Goal: Task Accomplishment & Management: Manage account settings

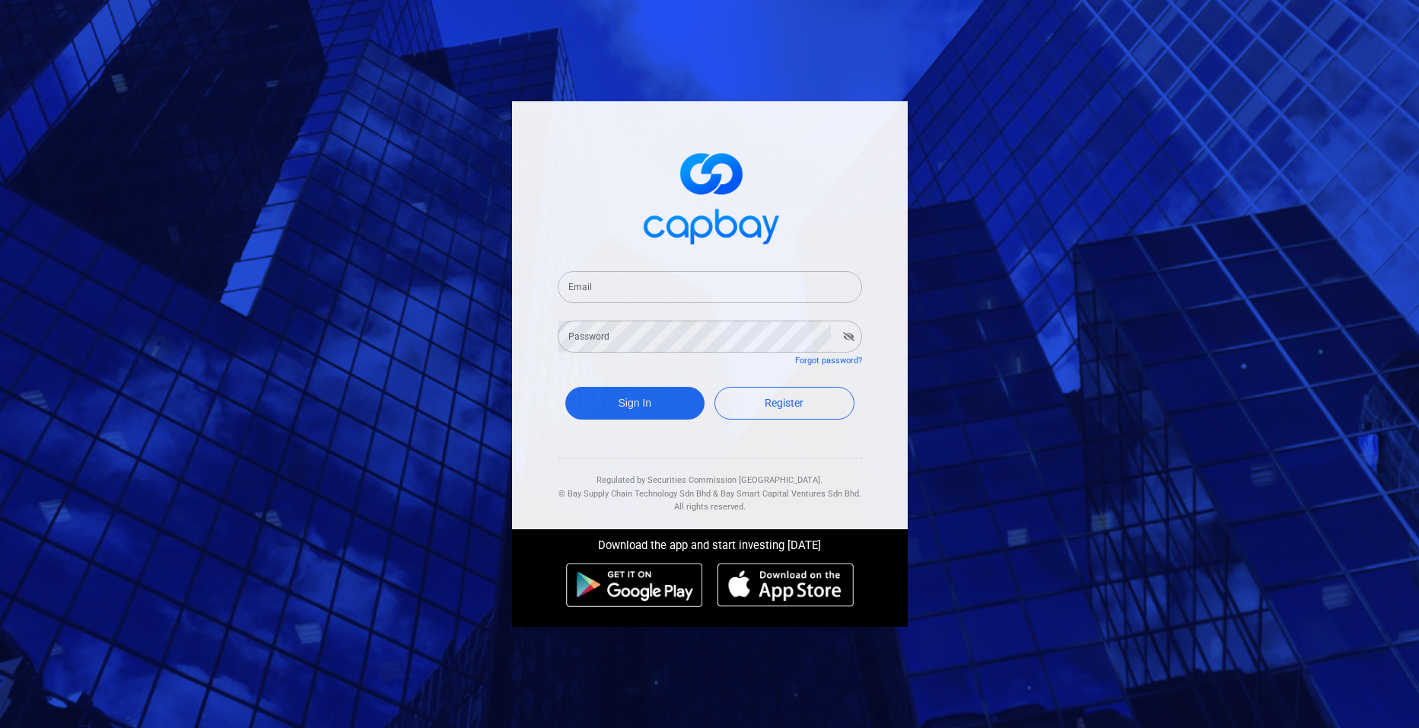
click at [658, 287] on input "Email" at bounding box center [710, 287] width 304 height 32
type input "[EMAIL_ADDRESS][DOMAIN_NAME]"
click at [654, 398] on button "Sign In" at bounding box center [635, 403] width 140 height 33
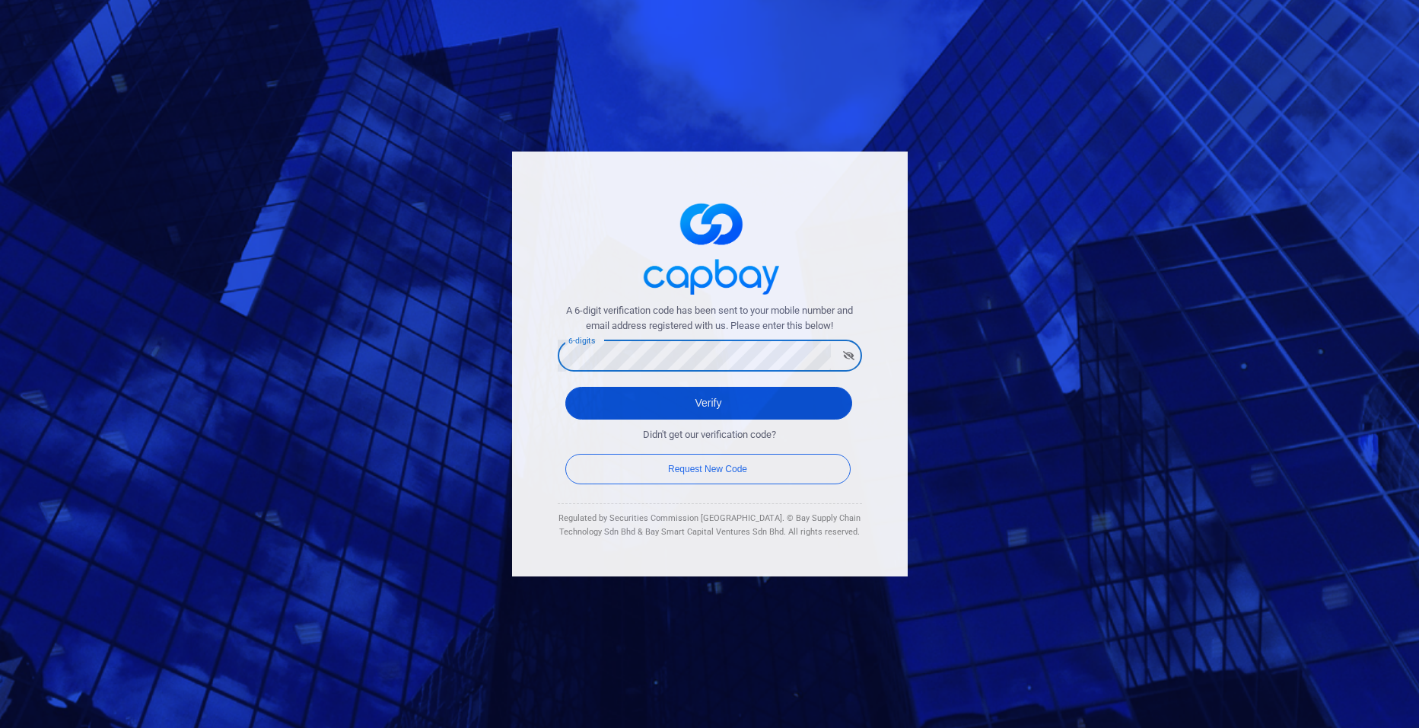
click at [664, 406] on button "Verify" at bounding box center [708, 403] width 287 height 33
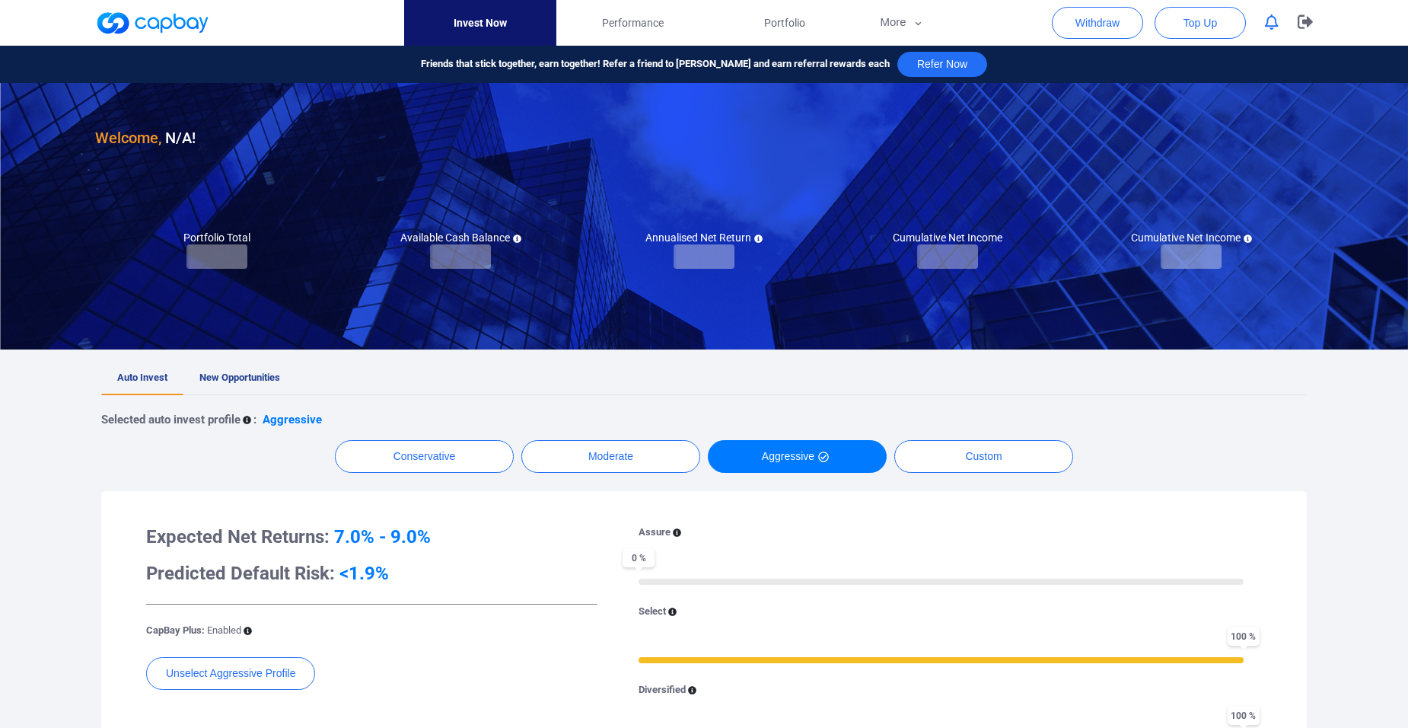
checkbox input "true"
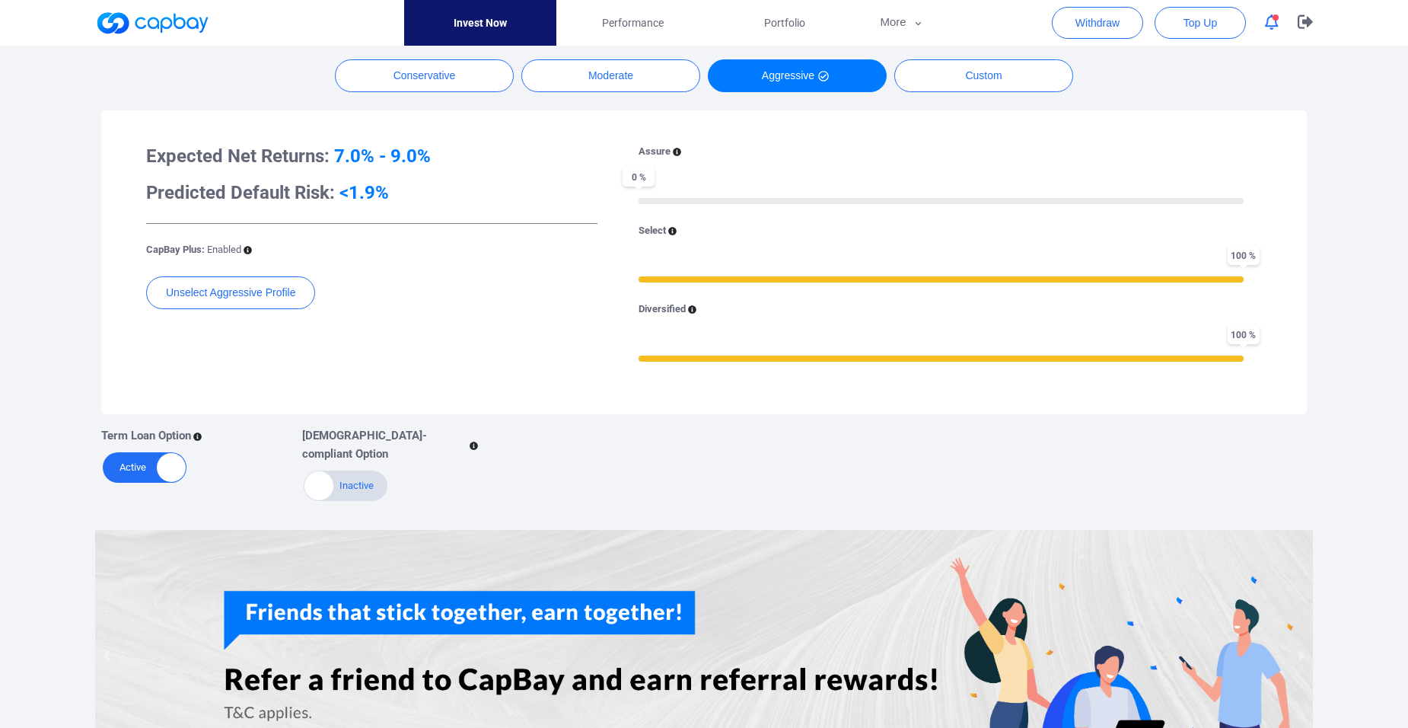
scroll to position [76, 0]
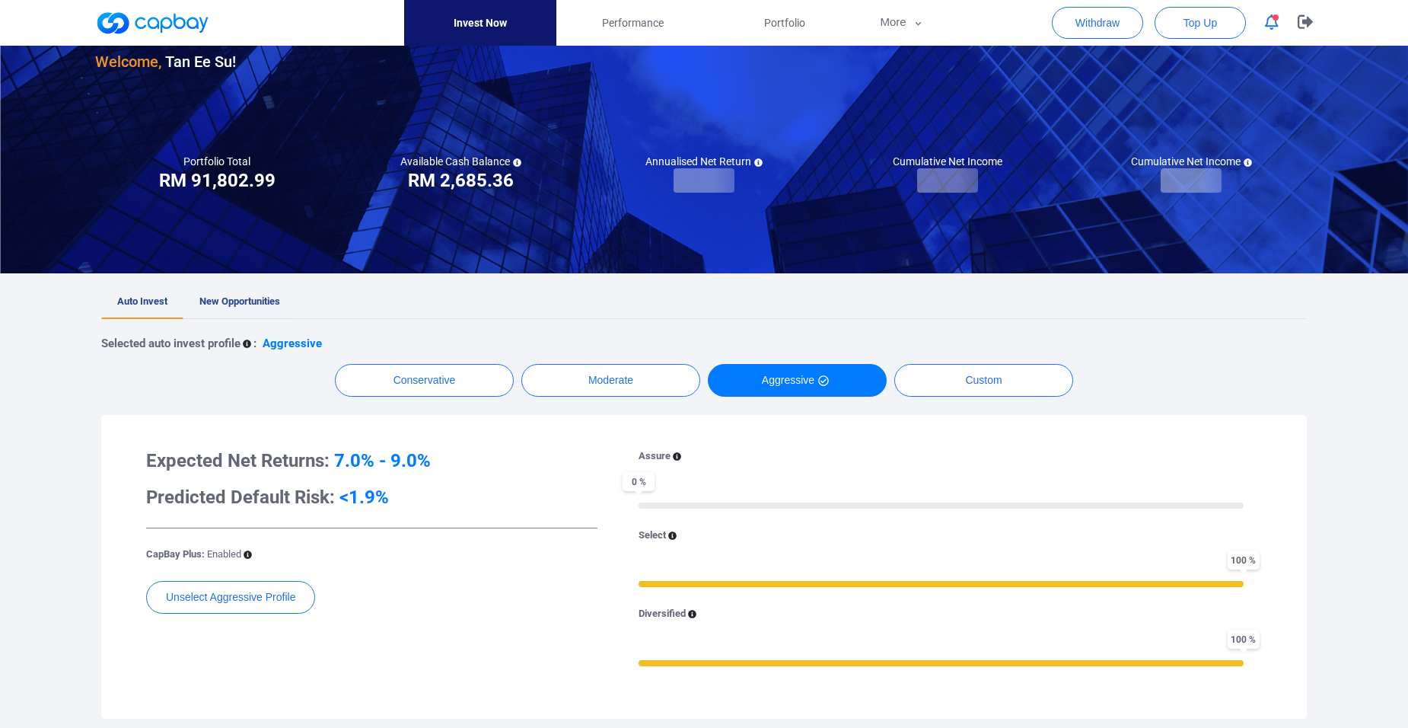
click at [234, 299] on span "New Opportunities" at bounding box center [239, 300] width 81 height 11
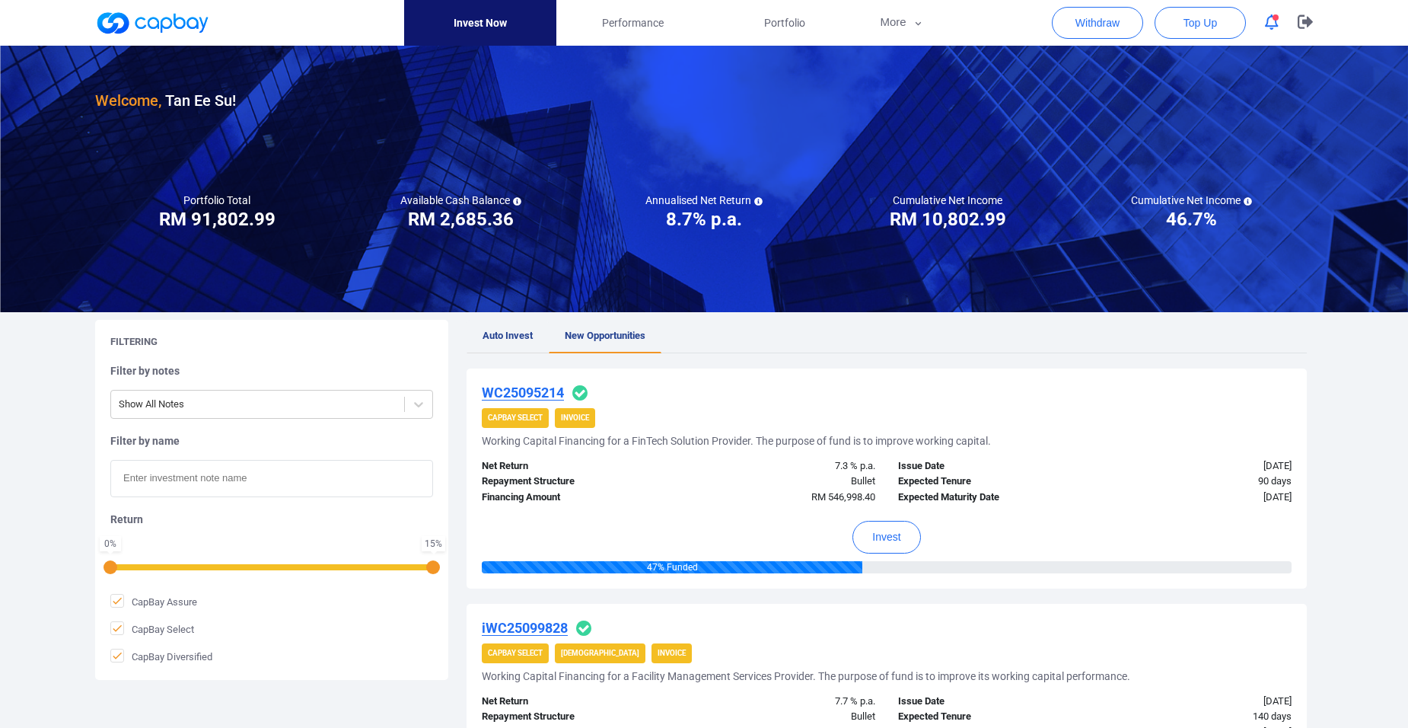
click at [487, 329] on link "Auto Invest" at bounding box center [508, 336] width 82 height 33
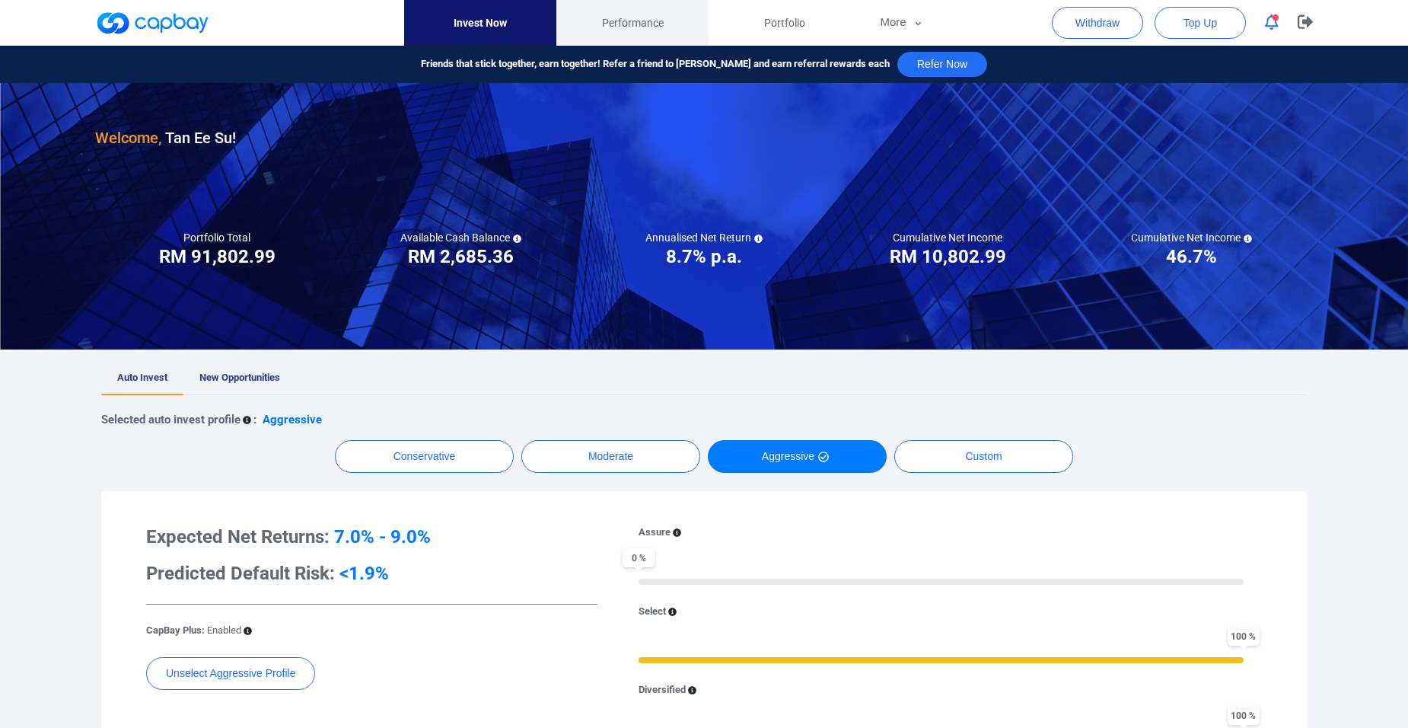
click at [627, 19] on span "Performance" at bounding box center [633, 22] width 62 height 17
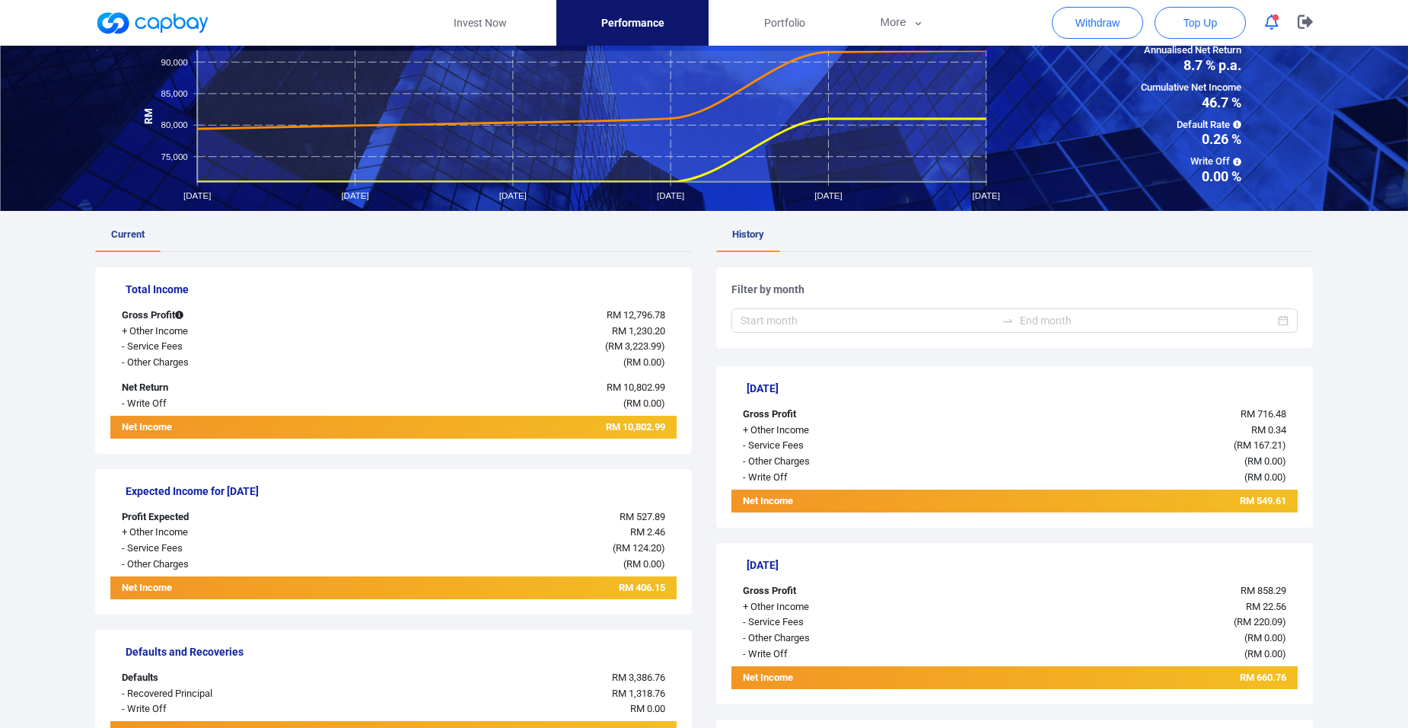
scroll to position [152, 0]
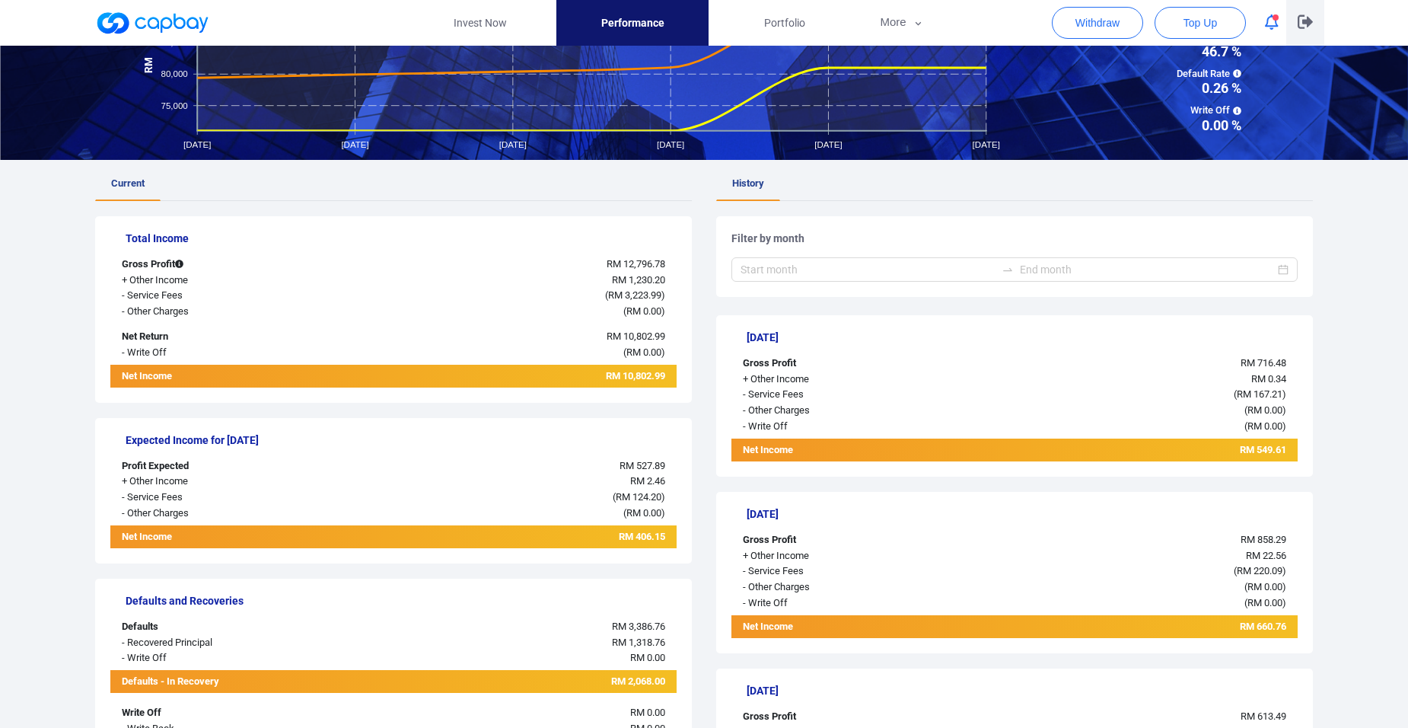
click at [1321, 17] on button "button" at bounding box center [1305, 23] width 38 height 46
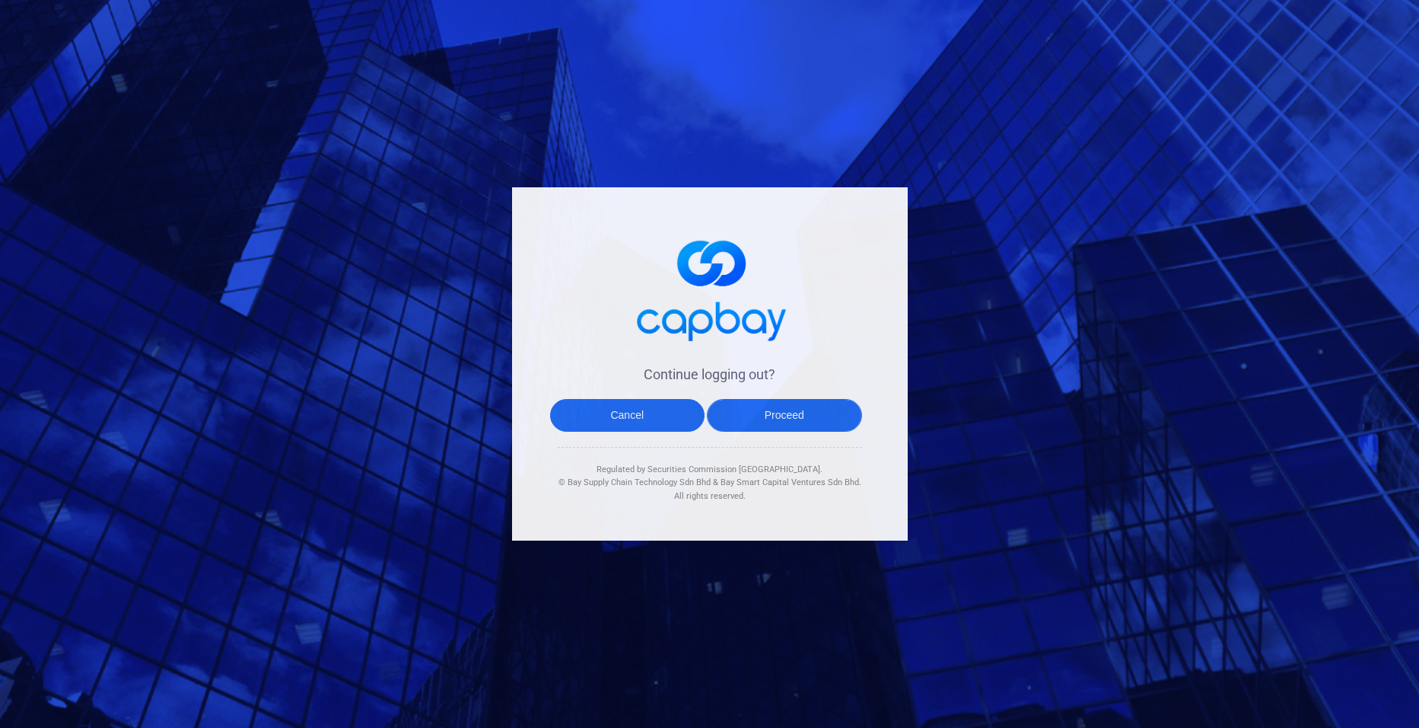
click at [767, 410] on button "Proceed" at bounding box center [784, 415] width 155 height 33
